Goal: Task Accomplishment & Management: Use online tool/utility

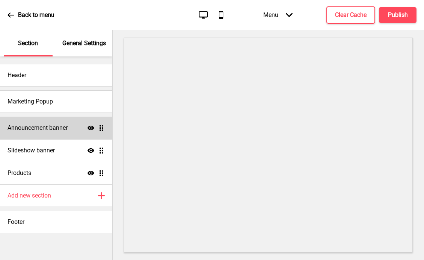
click at [58, 130] on h4 "Announcement banner" at bounding box center [38, 128] width 60 height 8
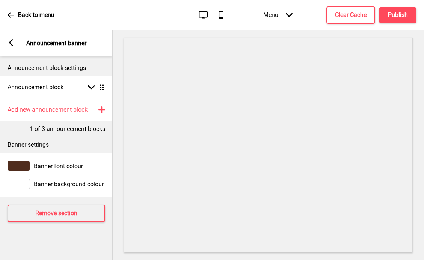
click at [14, 42] on rect at bounding box center [11, 42] width 7 height 7
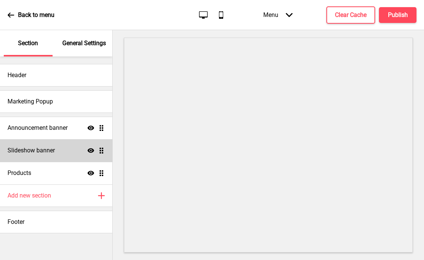
click at [47, 150] on h4 "Slideshow banner" at bounding box center [31, 150] width 47 height 8
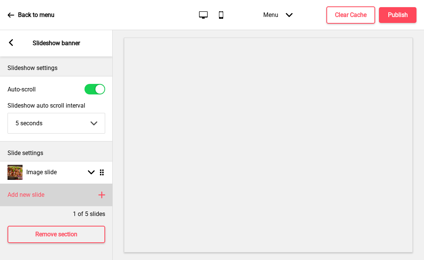
click at [102, 194] on icon at bounding box center [102, 195] width 6 height 6
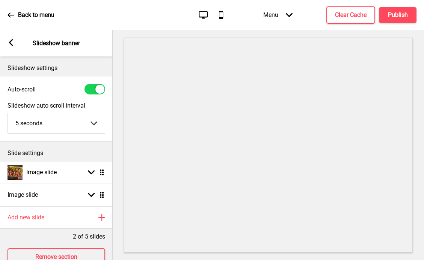
scroll to position [21, 0]
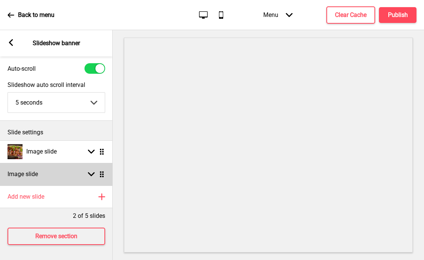
click at [70, 172] on div "Image slide Arrow down Drag" at bounding box center [56, 174] width 113 height 23
select select "right"
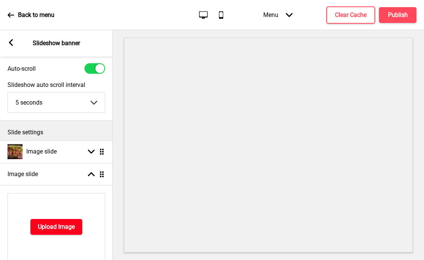
click at [57, 227] on h4 "Upload Image" at bounding box center [56, 227] width 37 height 8
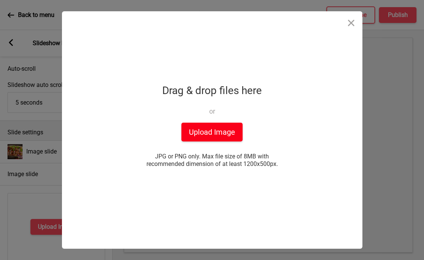
click at [220, 129] on button "Upload Image" at bounding box center [212, 132] width 61 height 19
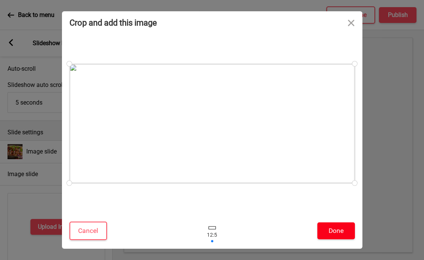
click at [342, 236] on button "Done" at bounding box center [337, 230] width 38 height 17
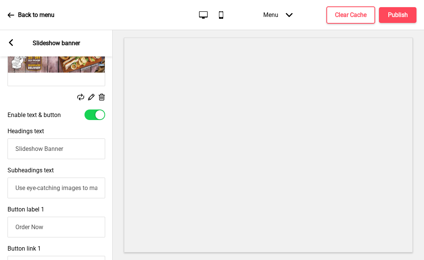
scroll to position [195, 0]
click at [83, 149] on input "Slideshow Banner" at bounding box center [57, 148] width 98 height 21
click at [75, 184] on input "Use eye-catching images to make a strong first impression of your brand" at bounding box center [57, 187] width 98 height 21
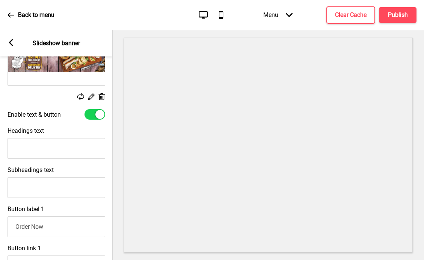
click at [53, 226] on input "Order Now" at bounding box center [57, 226] width 98 height 21
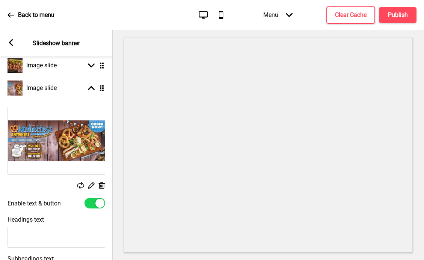
scroll to position [104, 0]
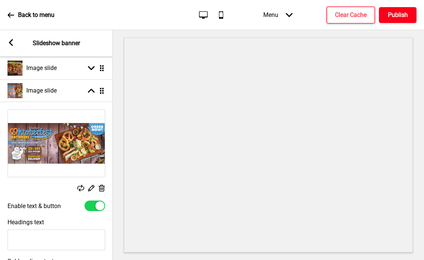
click at [399, 17] on h4 "Publish" at bounding box center [398, 15] width 20 height 8
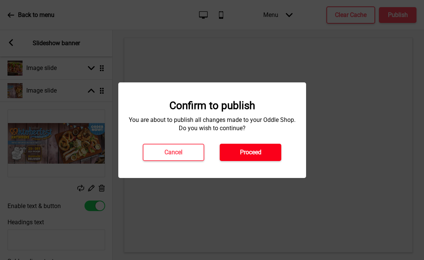
click at [262, 153] on button "Proceed" at bounding box center [251, 152] width 62 height 17
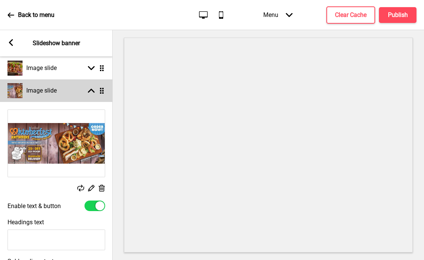
select select "right"
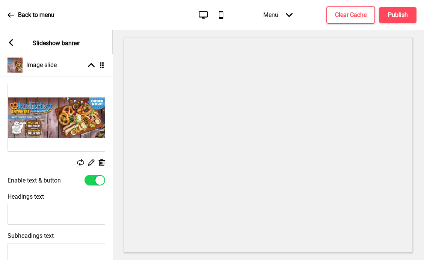
drag, startPoint x: 101, startPoint y: 92, endPoint x: 100, endPoint y: 66, distance: 25.6
select select "right"
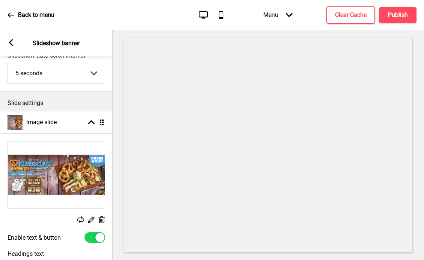
scroll to position [23, 0]
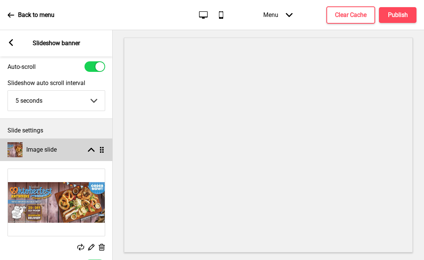
click at [91, 152] on rect at bounding box center [91, 149] width 7 height 7
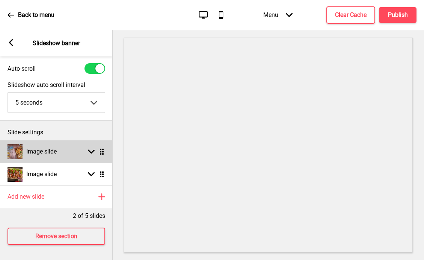
scroll to position [21, 0]
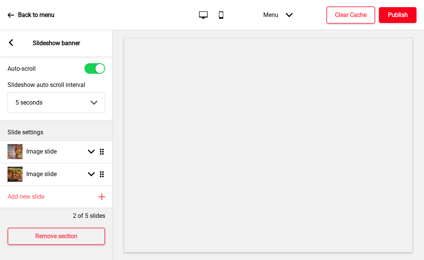
click at [401, 16] on h4 "Publish" at bounding box center [398, 15] width 20 height 8
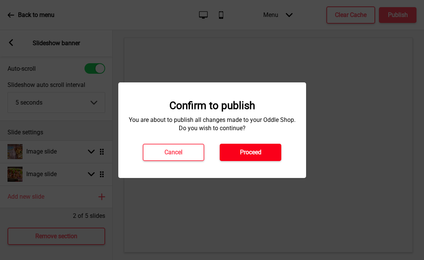
click at [253, 157] on button "Proceed" at bounding box center [251, 152] width 62 height 17
